Goal: Register for event/course

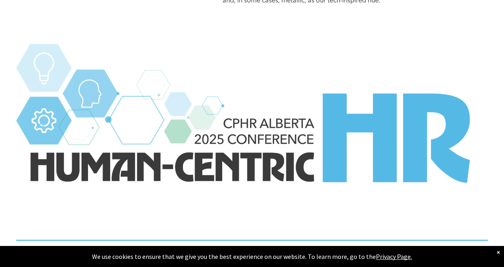
scroll to position [1061, 0]
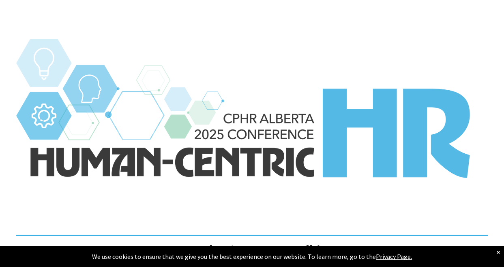
click at [306, 143] on img at bounding box center [251, 135] width 471 height 192
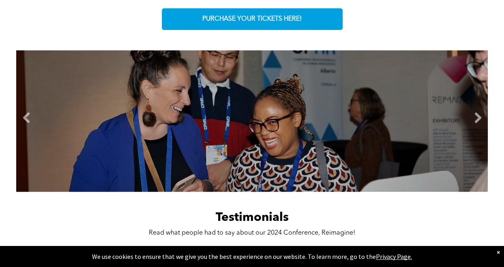
scroll to position [494, 0]
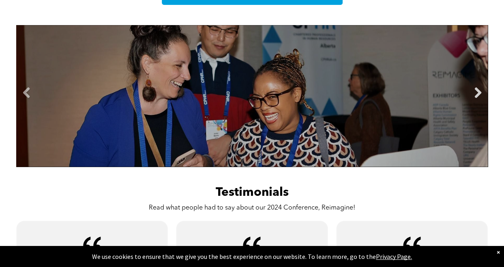
click at [475, 87] on link "Next" at bounding box center [477, 93] width 12 height 12
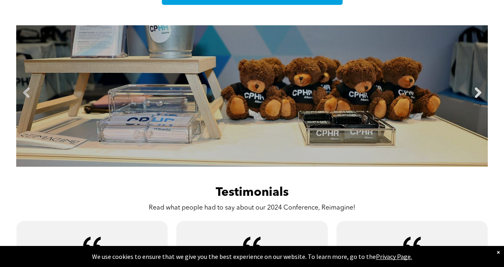
click at [475, 87] on link "Next" at bounding box center [477, 93] width 12 height 12
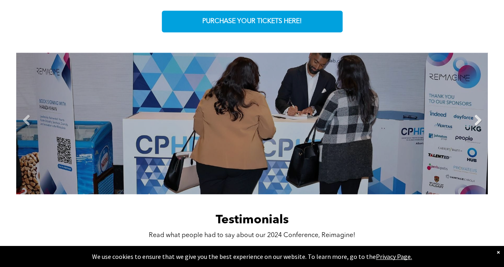
scroll to position [453, 0]
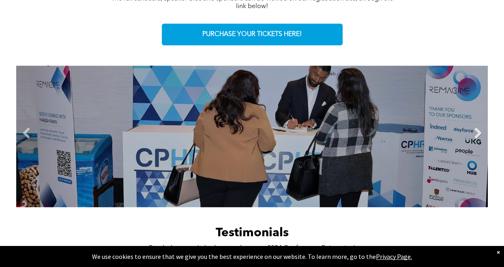
click at [476, 128] on link "Next" at bounding box center [477, 134] width 12 height 12
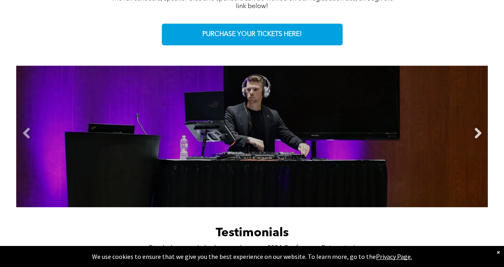
click at [476, 128] on link "Next" at bounding box center [477, 134] width 12 height 12
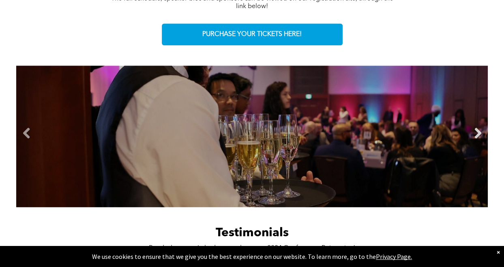
click at [476, 128] on link "Next" at bounding box center [477, 134] width 12 height 12
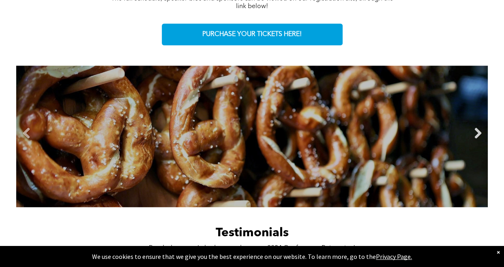
click at [476, 128] on link "Next" at bounding box center [477, 134] width 12 height 12
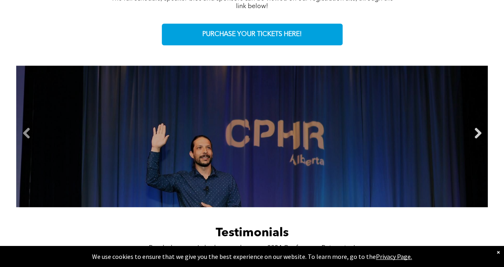
click at [476, 128] on link "Next" at bounding box center [477, 134] width 12 height 12
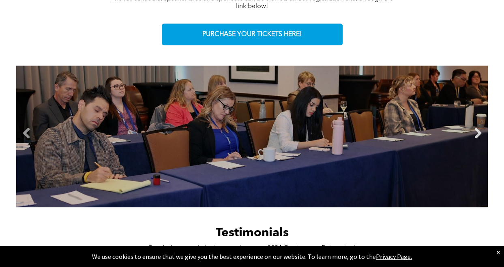
click at [476, 128] on link "Next" at bounding box center [477, 134] width 12 height 12
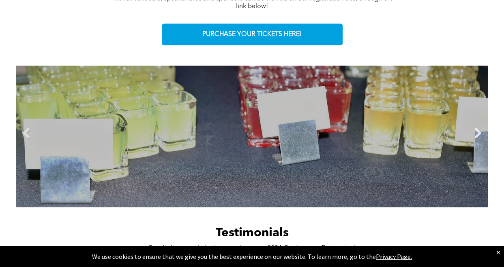
click at [476, 128] on link "Next" at bounding box center [477, 134] width 12 height 12
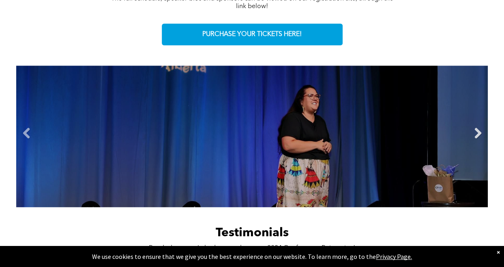
click at [476, 128] on link "Next" at bounding box center [477, 134] width 12 height 12
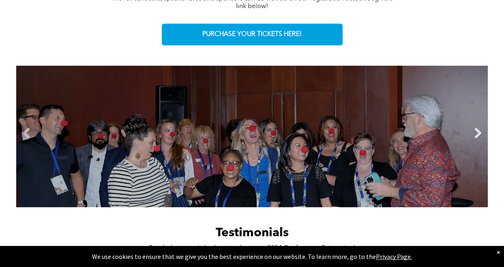
click at [476, 128] on link "Next" at bounding box center [477, 134] width 12 height 12
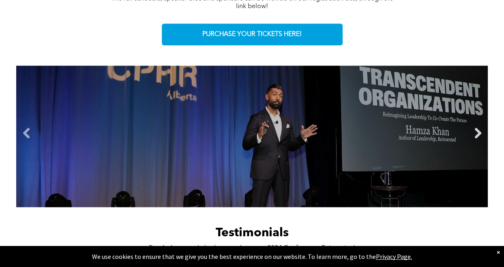
click at [476, 128] on link "Next" at bounding box center [477, 134] width 12 height 12
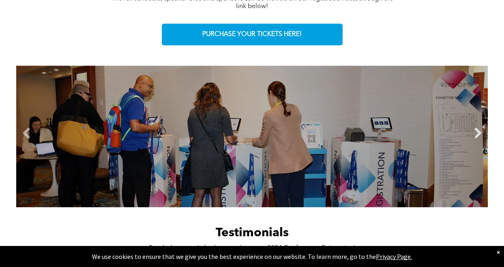
click at [476, 128] on link "Next" at bounding box center [477, 134] width 12 height 12
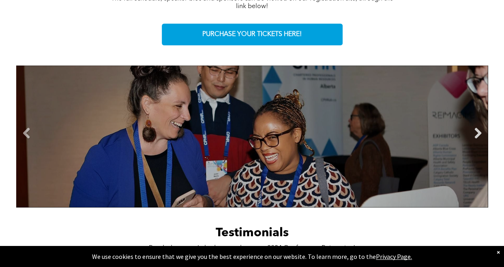
click at [476, 128] on link "Next" at bounding box center [477, 134] width 12 height 12
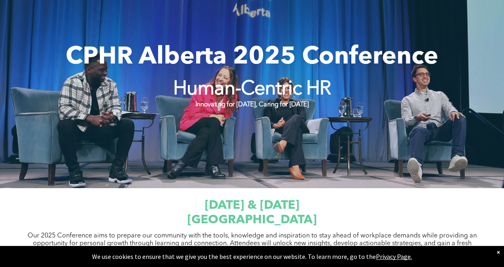
scroll to position [0, 0]
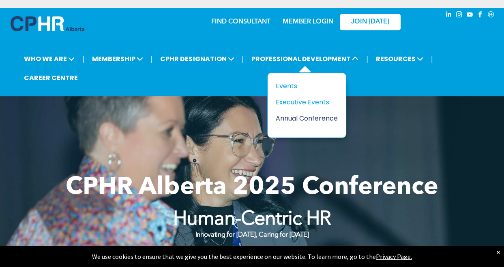
click at [312, 117] on div "Annual Conference" at bounding box center [304, 118] width 56 height 10
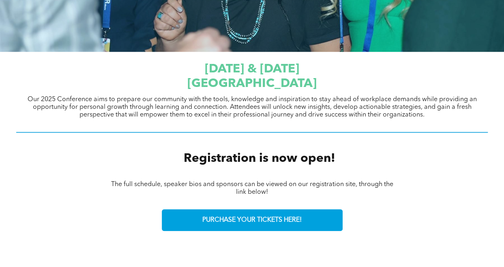
scroll to position [284, 0]
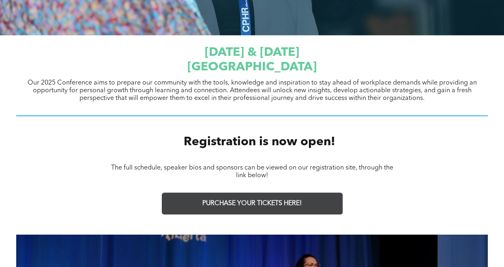
click at [315, 193] on link "PURCHASE YOUR TICKETS HERE!" at bounding box center [252, 204] width 181 height 22
